Goal: Register for event/course

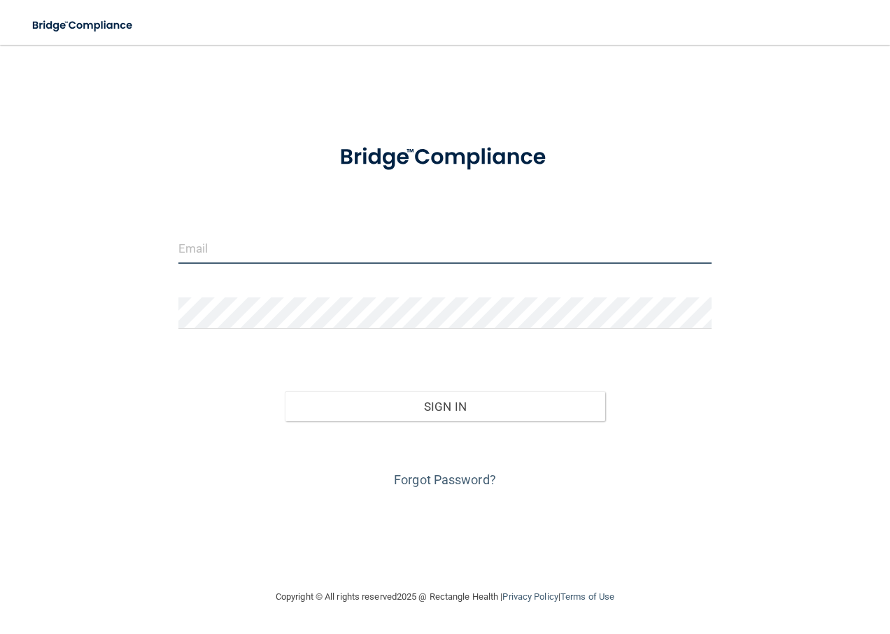
click at [262, 243] on input "email" at bounding box center [445, 247] width 534 height 31
type input "[EMAIL_ADDRESS][DOMAIN_NAME]"
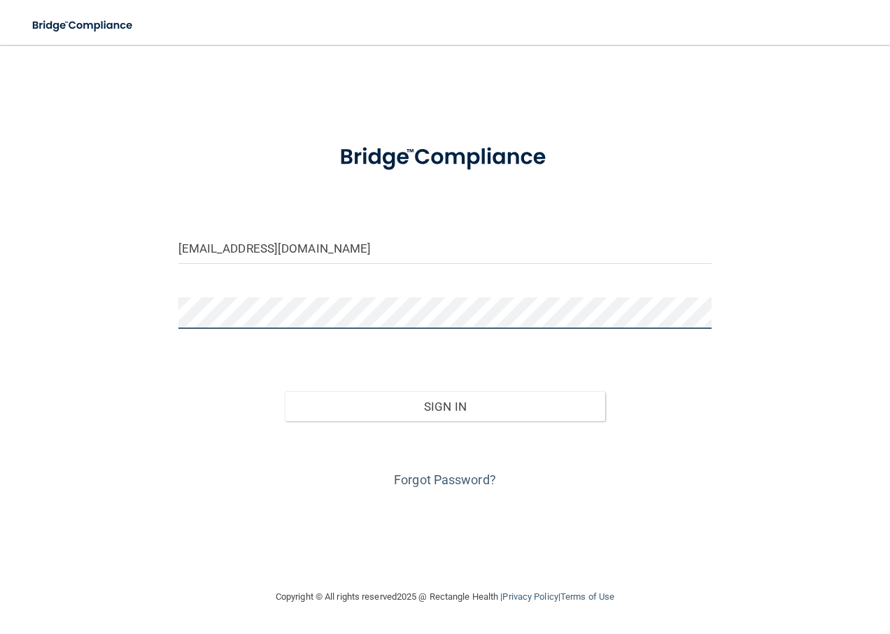
click at [285, 391] on button "Sign In" at bounding box center [445, 406] width 320 height 31
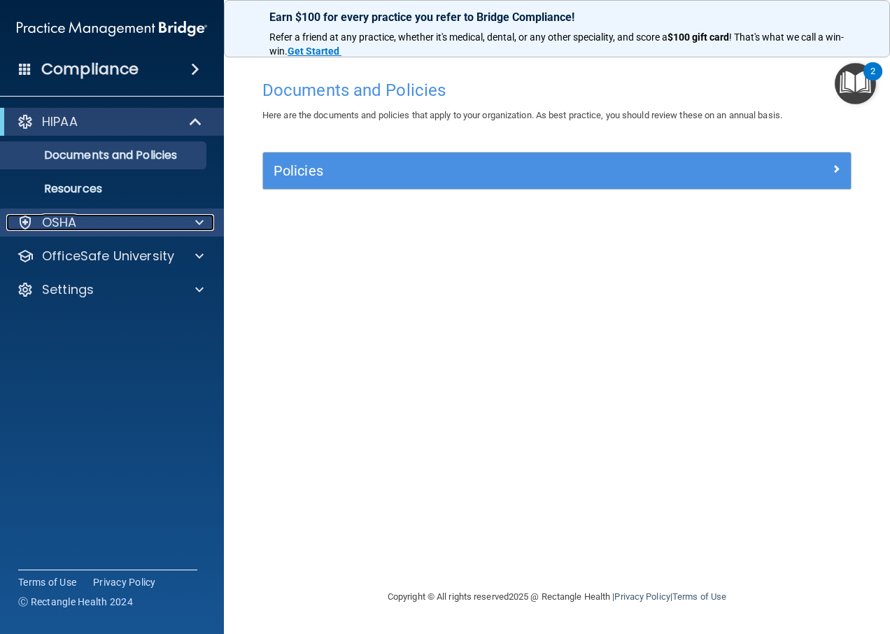
click at [204, 215] on div at bounding box center [197, 222] width 35 height 17
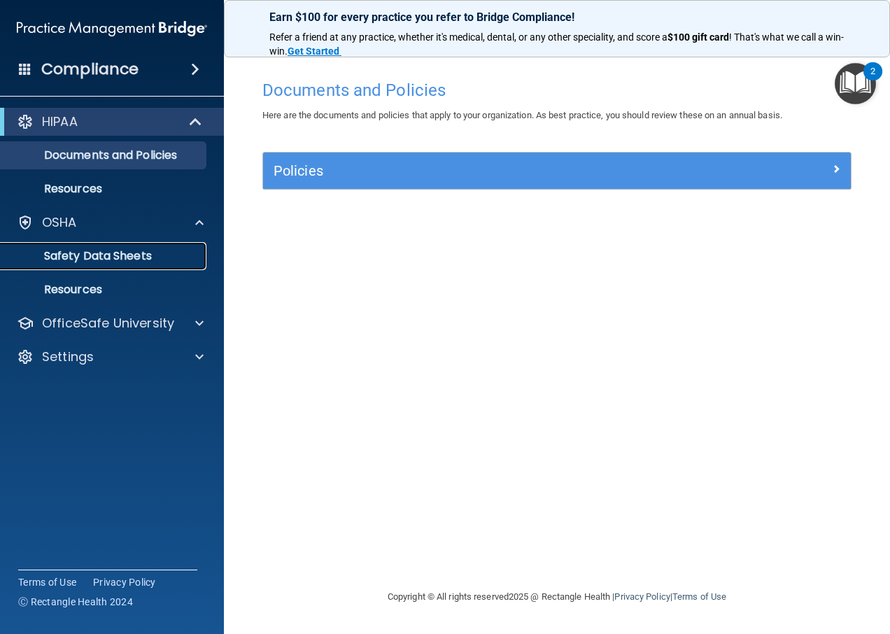
click at [136, 256] on p "Safety Data Sheets" at bounding box center [104, 256] width 191 height 14
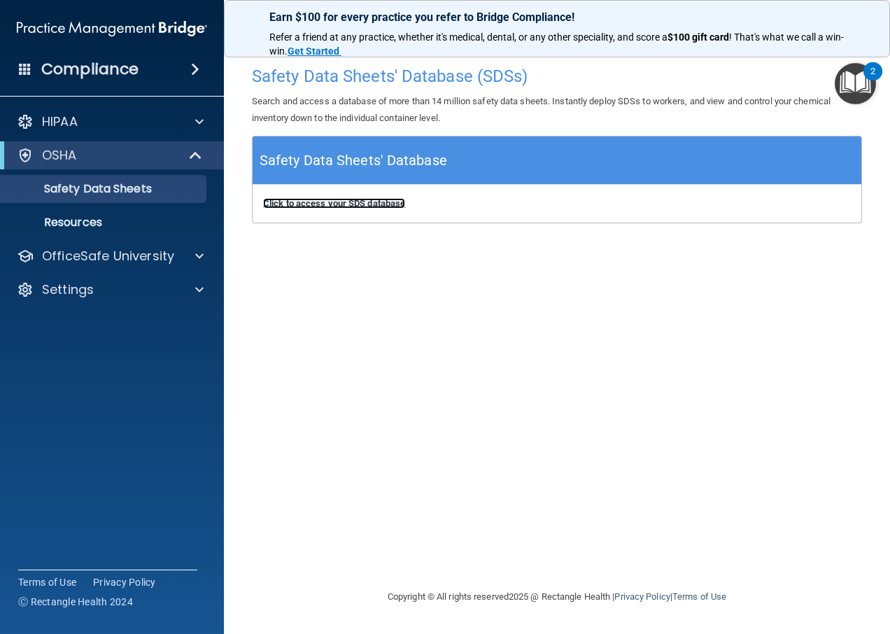
click at [348, 198] on b "Click to access your SDS database" at bounding box center [334, 203] width 142 height 10
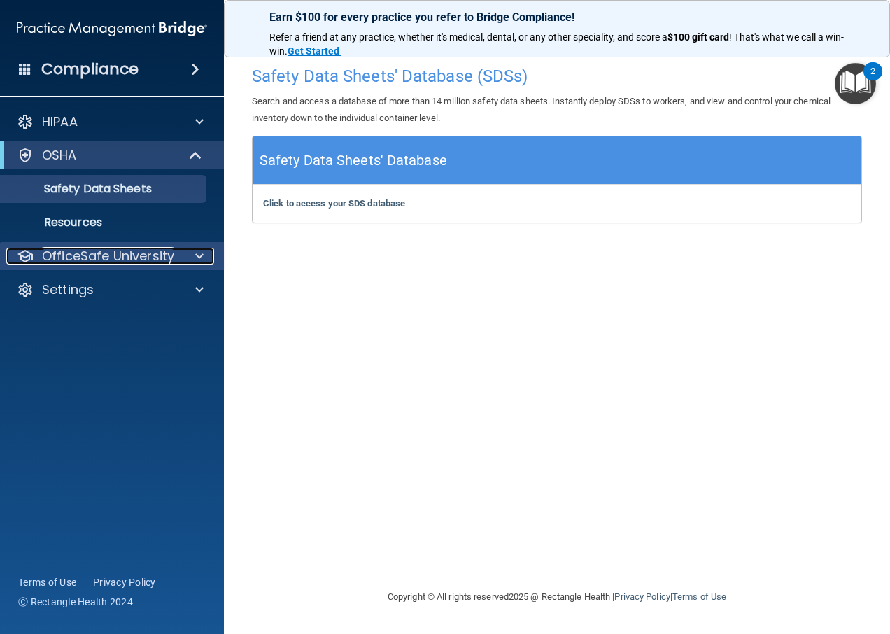
click at [194, 248] on div at bounding box center [197, 256] width 35 height 17
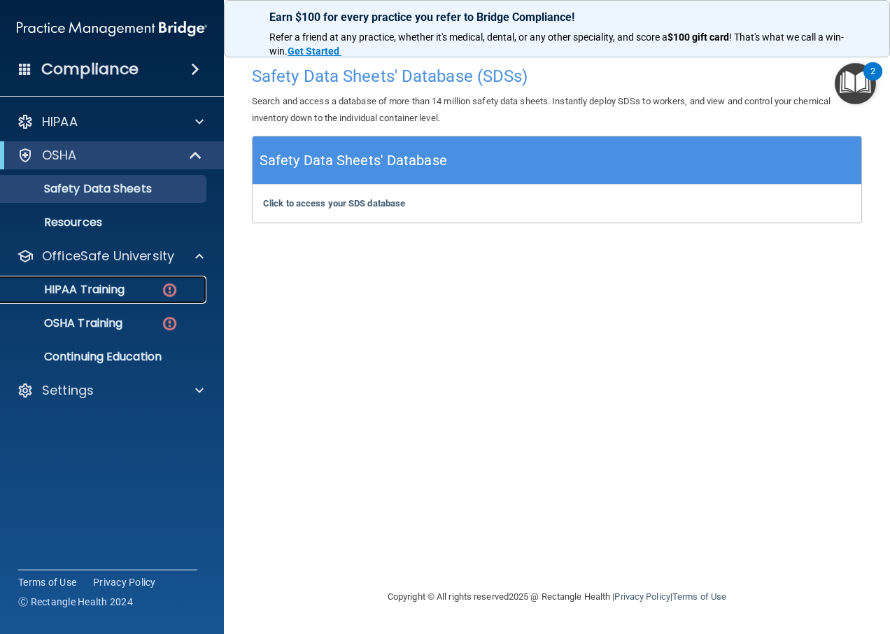
click at [104, 287] on p "HIPAA Training" at bounding box center [66, 290] width 115 height 14
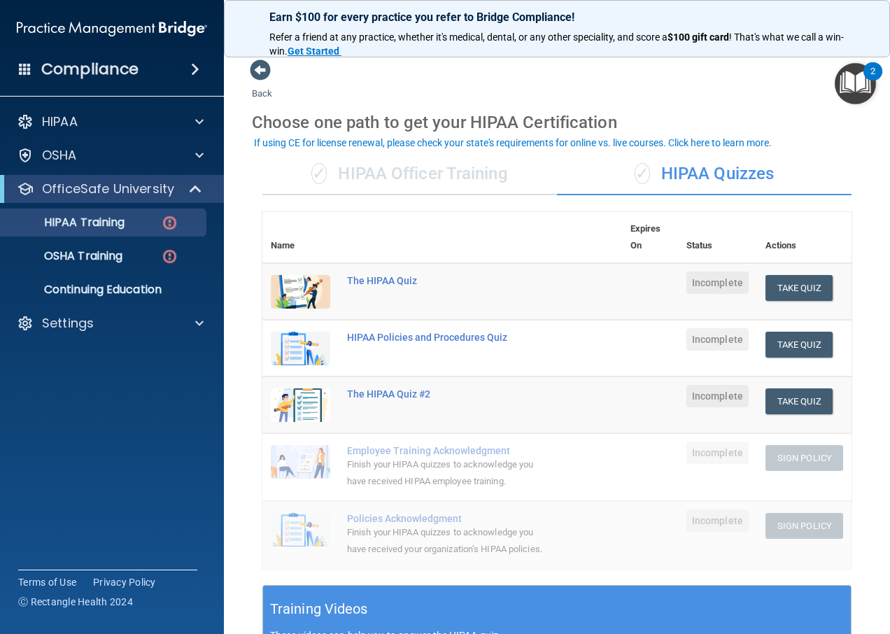
click at [378, 176] on div "✓ HIPAA Officer Training" at bounding box center [409, 174] width 294 height 42
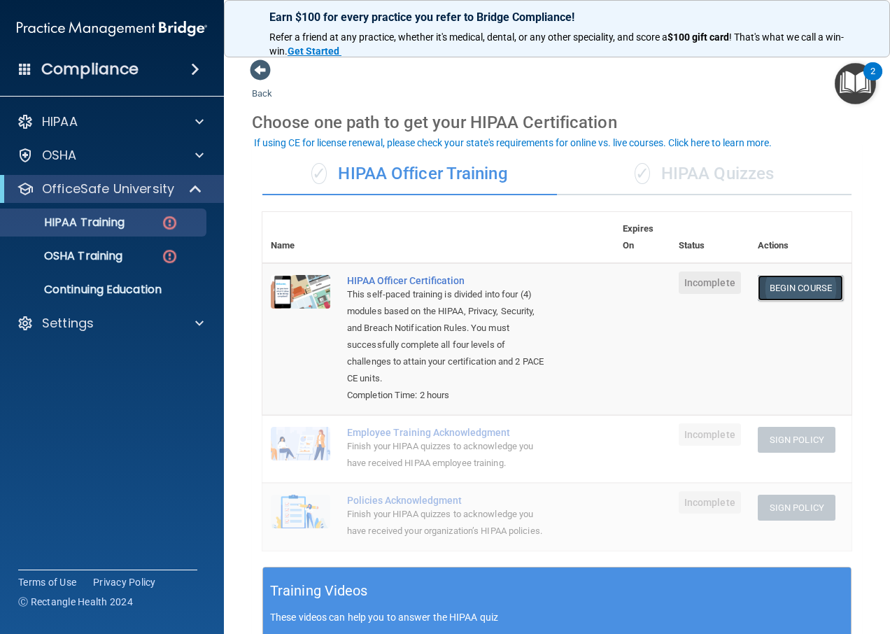
click at [795, 292] on link "Begin Course" at bounding box center [799, 288] width 85 height 26
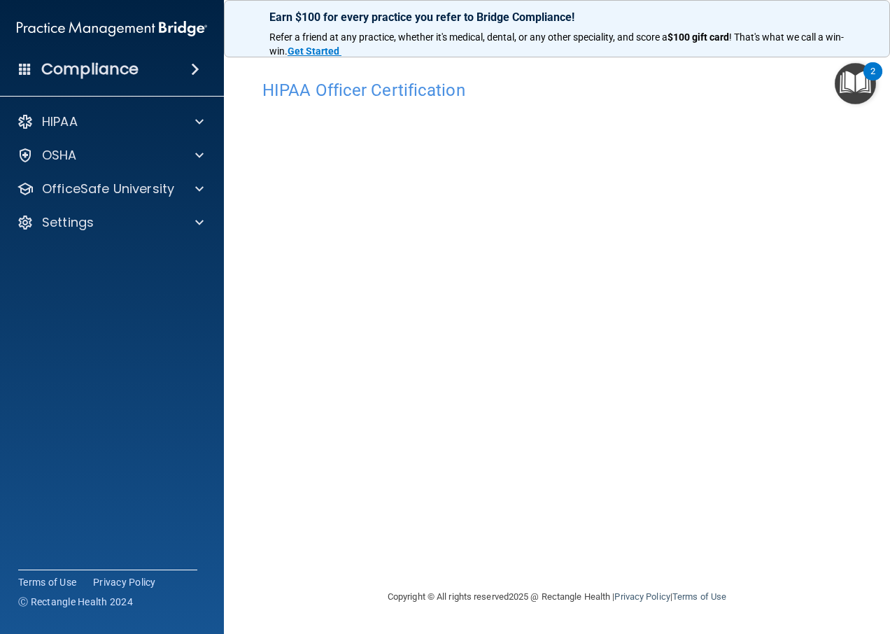
drag, startPoint x: 807, startPoint y: 97, endPoint x: 661, endPoint y: 99, distance: 146.2
click at [661, 100] on div "HIPAA Officer Certification" at bounding box center [557, 90] width 610 height 34
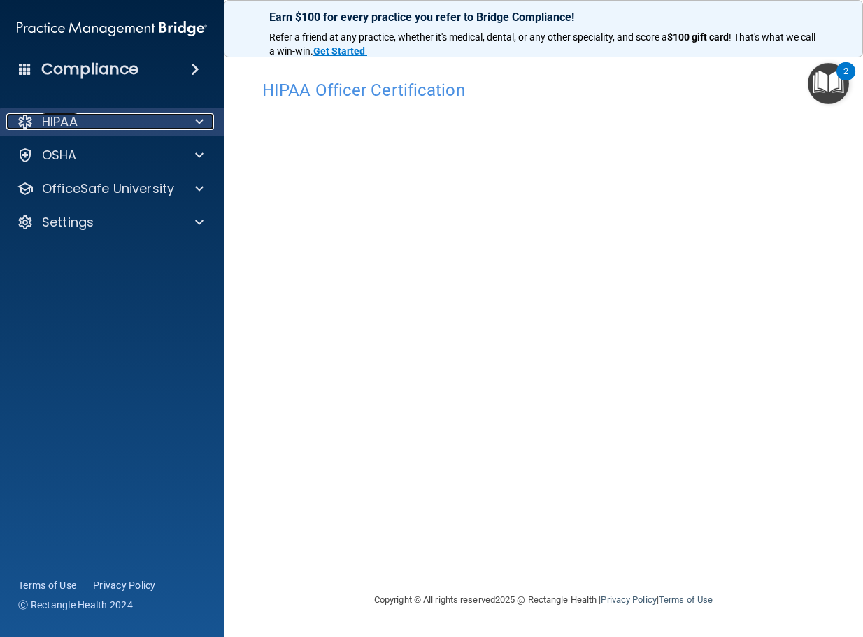
click at [199, 115] on span at bounding box center [199, 121] width 8 height 17
